Goal: Task Accomplishment & Management: Use online tool/utility

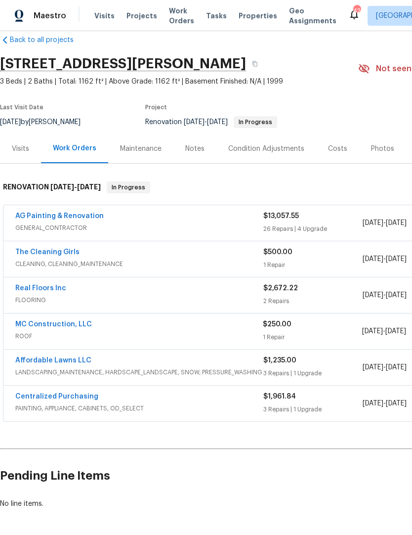
scroll to position [16, 0]
click at [82, 219] on link "AG Painting & Renovation" at bounding box center [59, 216] width 89 height 7
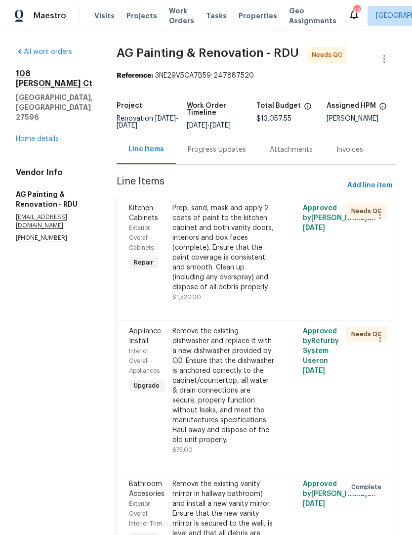
click at [242, 269] on div "Prep, sand, mask and apply 2 coats of paint to the kitchen cabinet and both van…" at bounding box center [224, 247] width 103 height 89
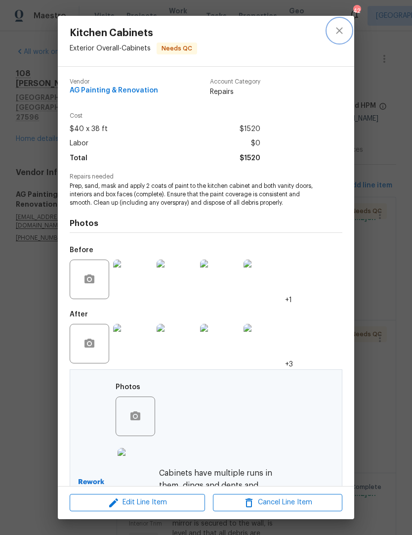
click at [351, 32] on button "close" at bounding box center [340, 31] width 24 height 24
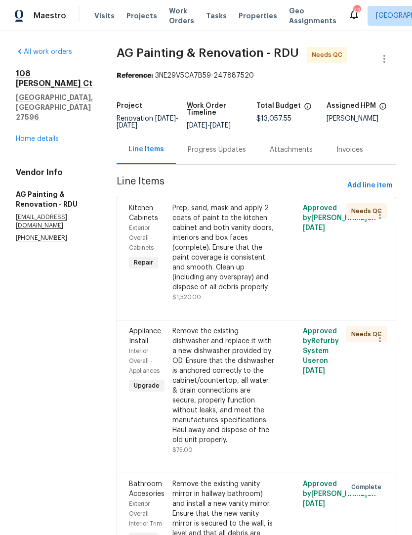
click at [53, 136] on link "Home details" at bounding box center [37, 139] width 43 height 7
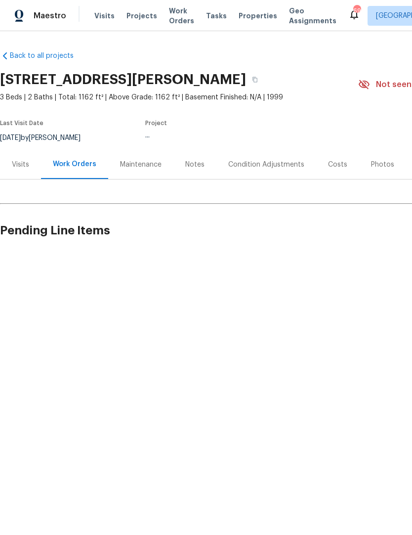
click at [104, 20] on span "Visits" at bounding box center [104, 16] width 20 height 10
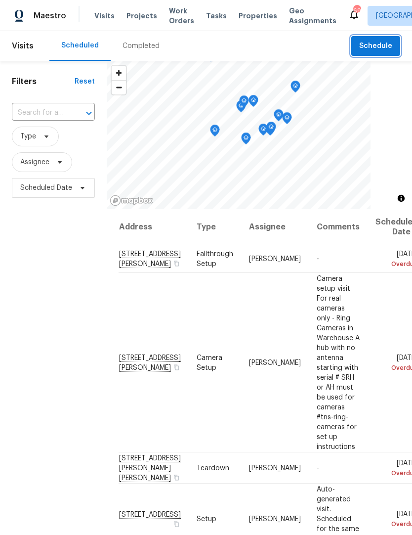
click at [390, 42] on span "Schedule" at bounding box center [376, 46] width 33 height 12
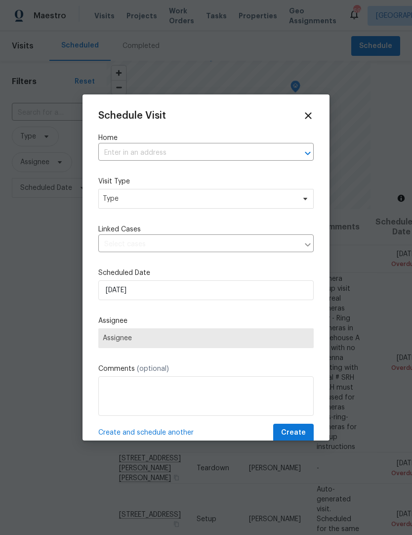
click at [207, 155] on input "text" at bounding box center [192, 152] width 188 height 15
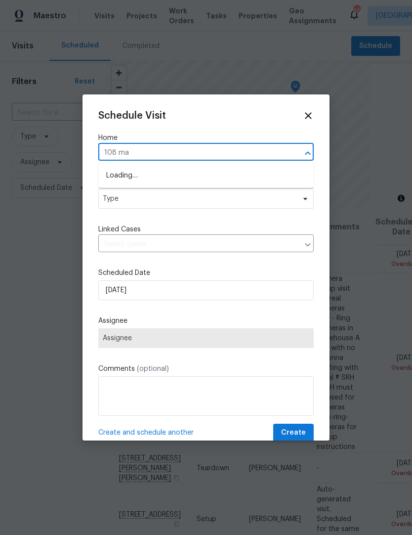
type input "108 mad"
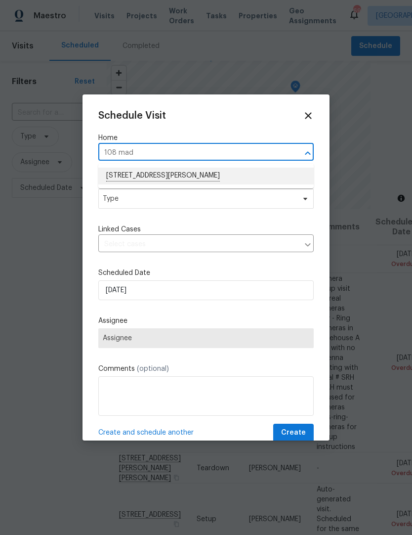
click at [157, 174] on li "[STREET_ADDRESS][PERSON_NAME]" at bounding box center [206, 176] width 216 height 17
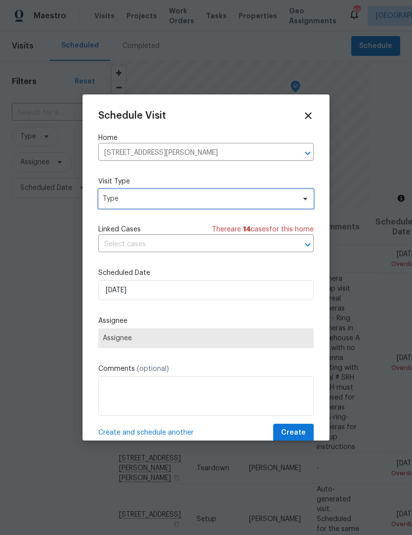
click at [162, 201] on span "Type" at bounding box center [199, 199] width 192 height 10
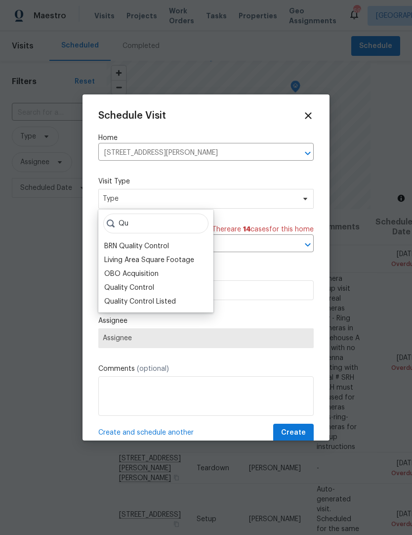
type input "Qu"
click at [151, 287] on div "Quality Control" at bounding box center [129, 288] width 50 height 10
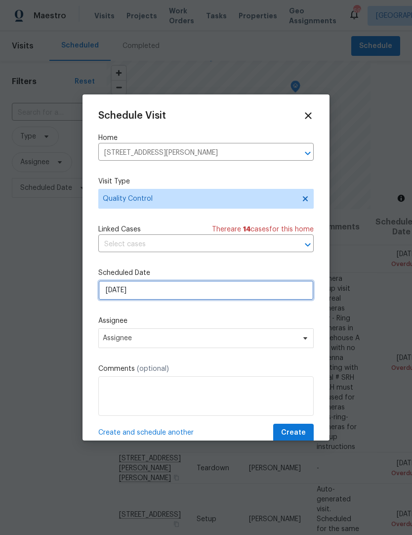
click at [162, 294] on input "[DATE]" at bounding box center [206, 290] width 216 height 20
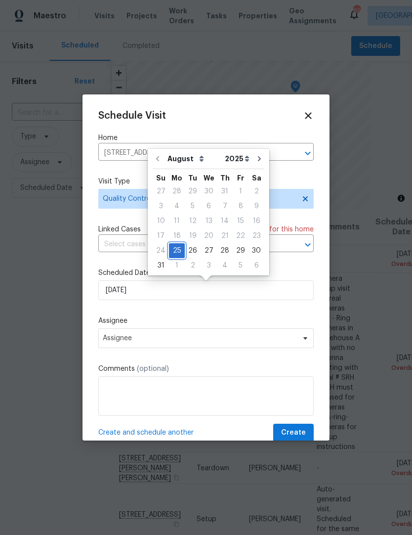
click at [181, 245] on div "25" at bounding box center [177, 251] width 16 height 14
click at [164, 342] on span "Assignee" at bounding box center [200, 338] width 194 height 8
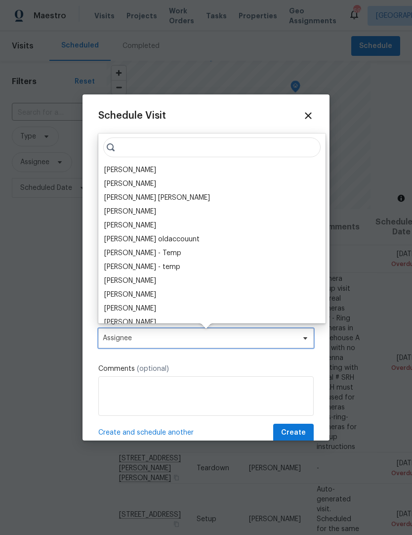
click at [164, 342] on span "Assignee" at bounding box center [200, 338] width 194 height 8
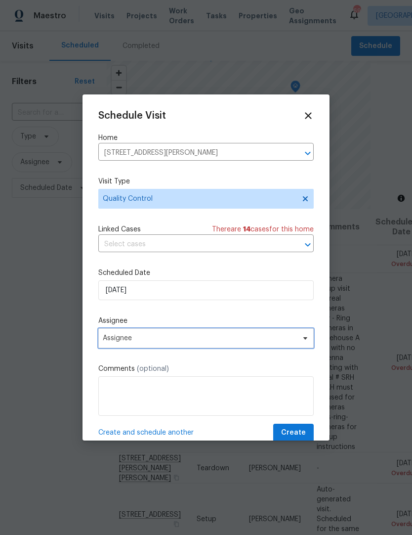
click at [155, 342] on span "Assignee" at bounding box center [200, 338] width 194 height 8
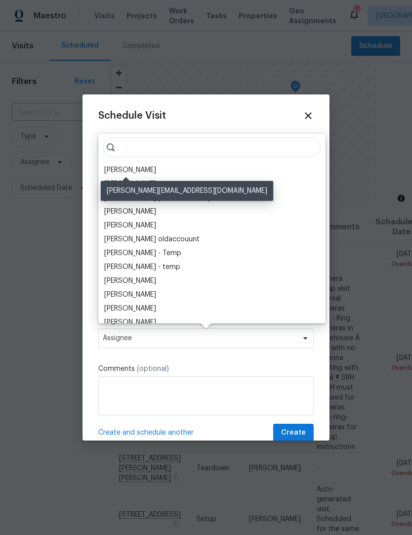
click at [132, 169] on div "[PERSON_NAME]" at bounding box center [130, 170] width 52 height 10
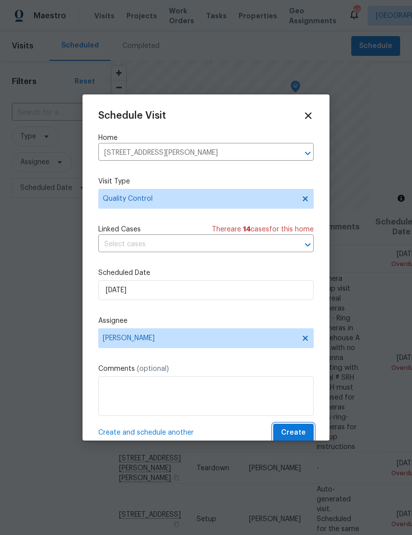
click at [305, 432] on span "Create" at bounding box center [293, 433] width 25 height 12
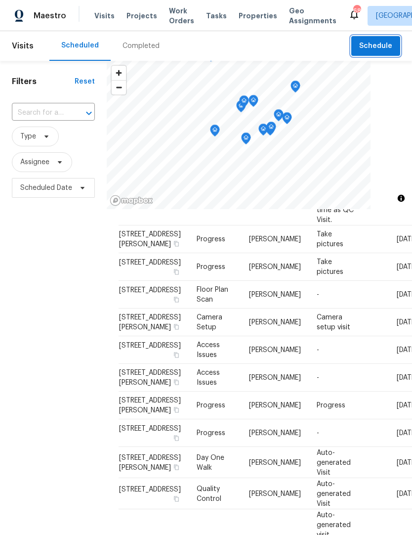
scroll to position [566, 0]
